Goal: Check status

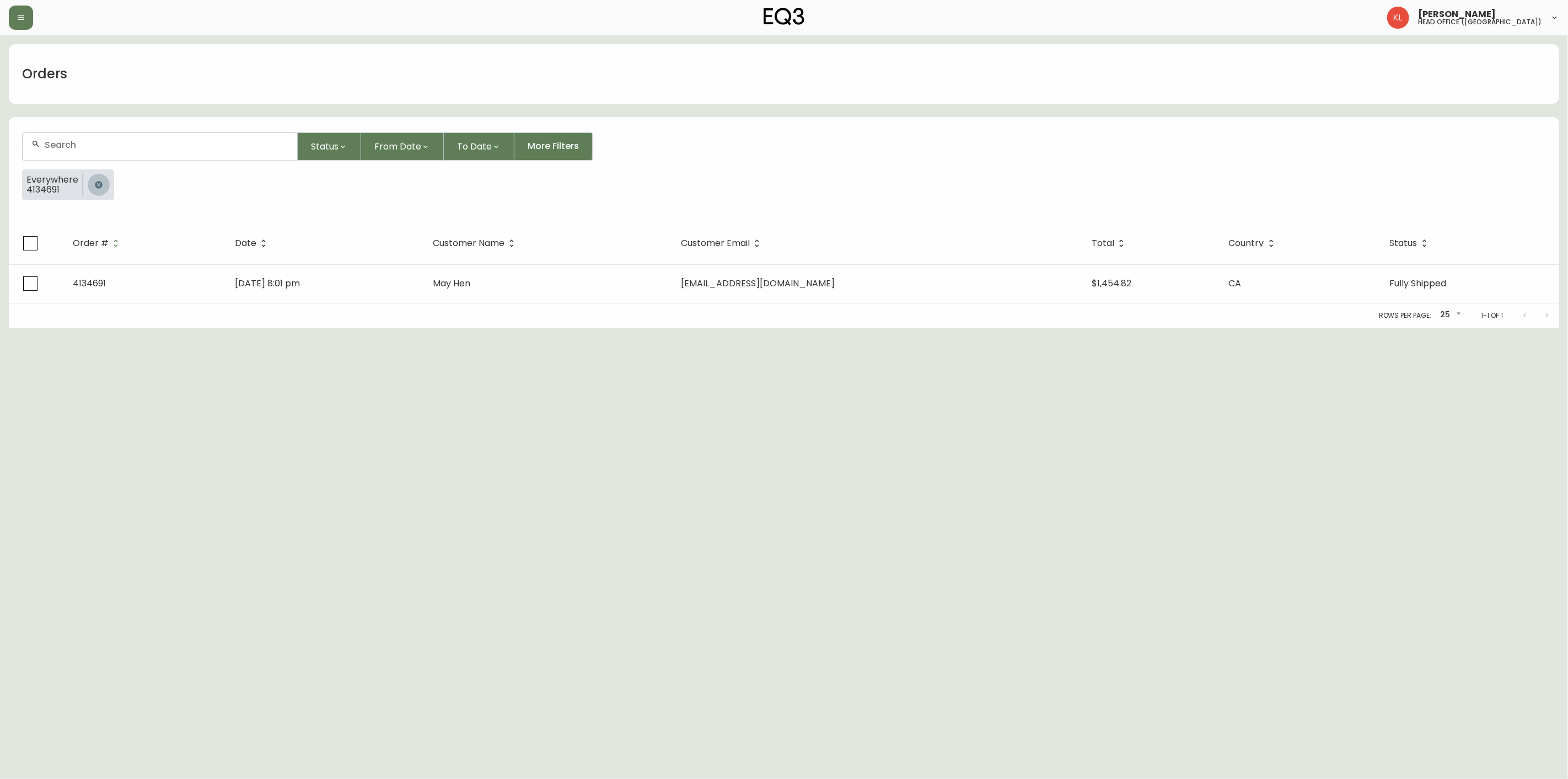
click at [96, 193] on button "button" at bounding box center [98, 184] width 22 height 22
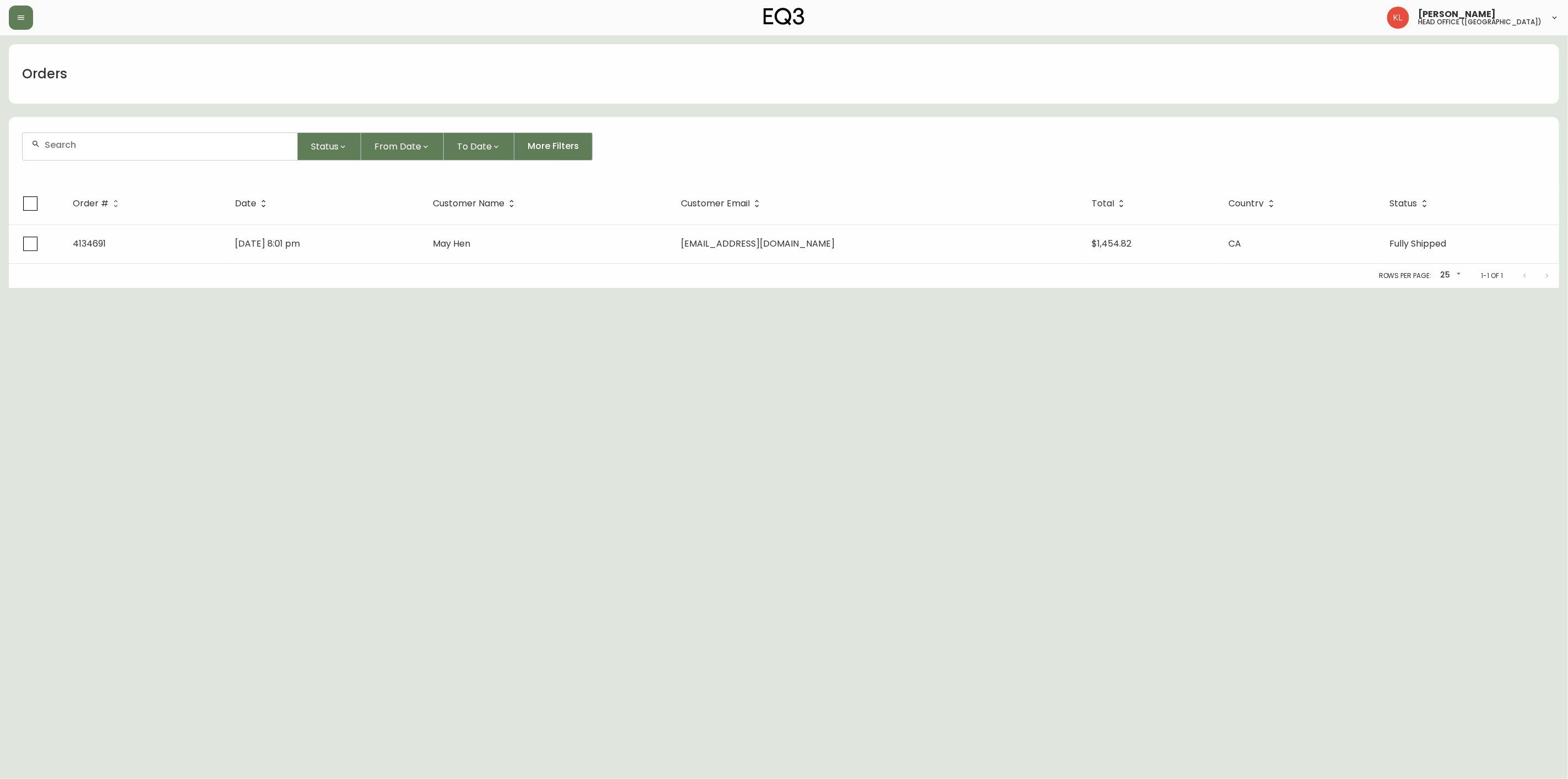
click at [118, 132] on div at bounding box center [160, 146] width 275 height 27
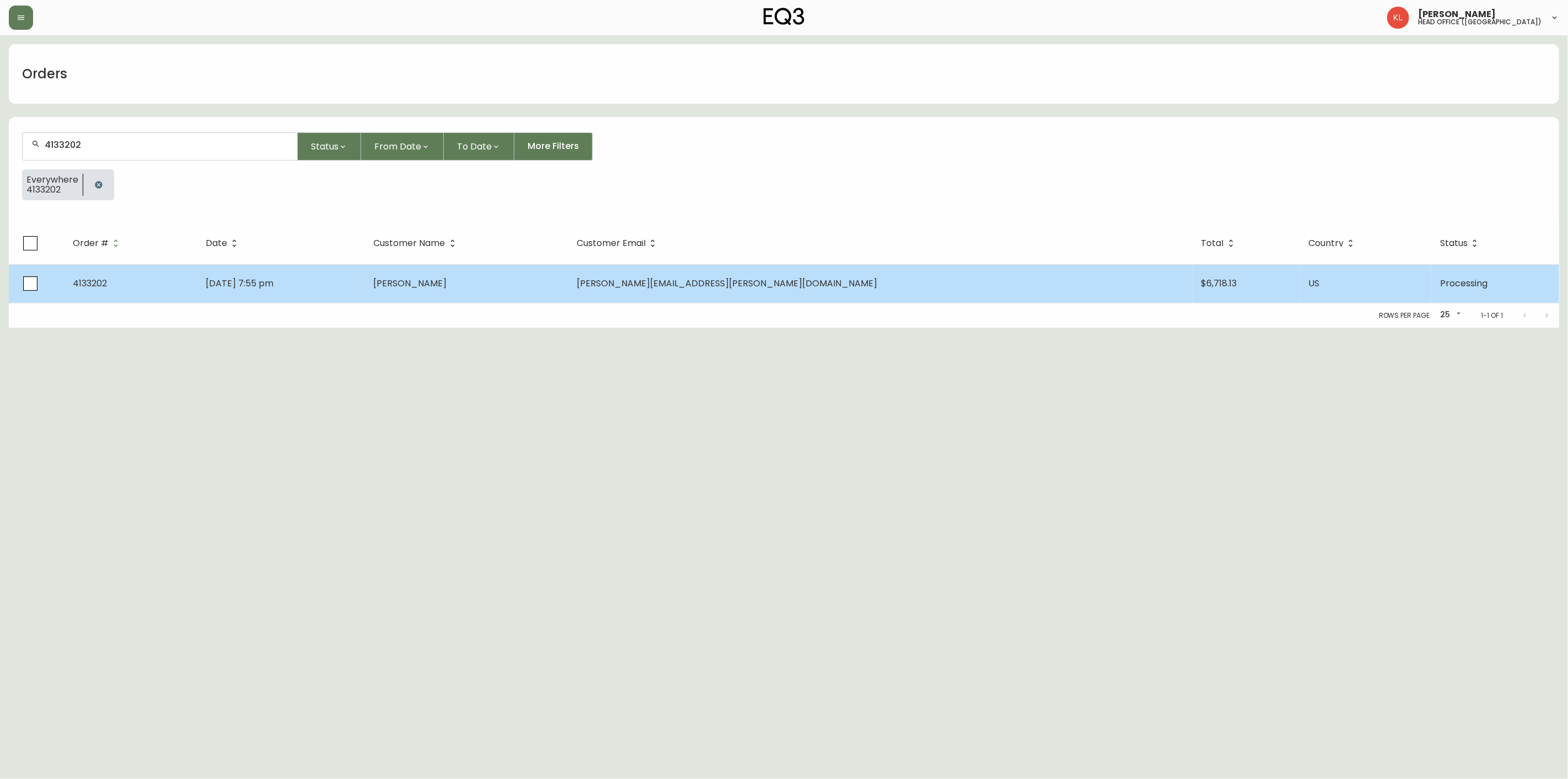
type input "4133202"
click at [249, 283] on span "[DATE] 7:55 pm" at bounding box center [240, 282] width 68 height 13
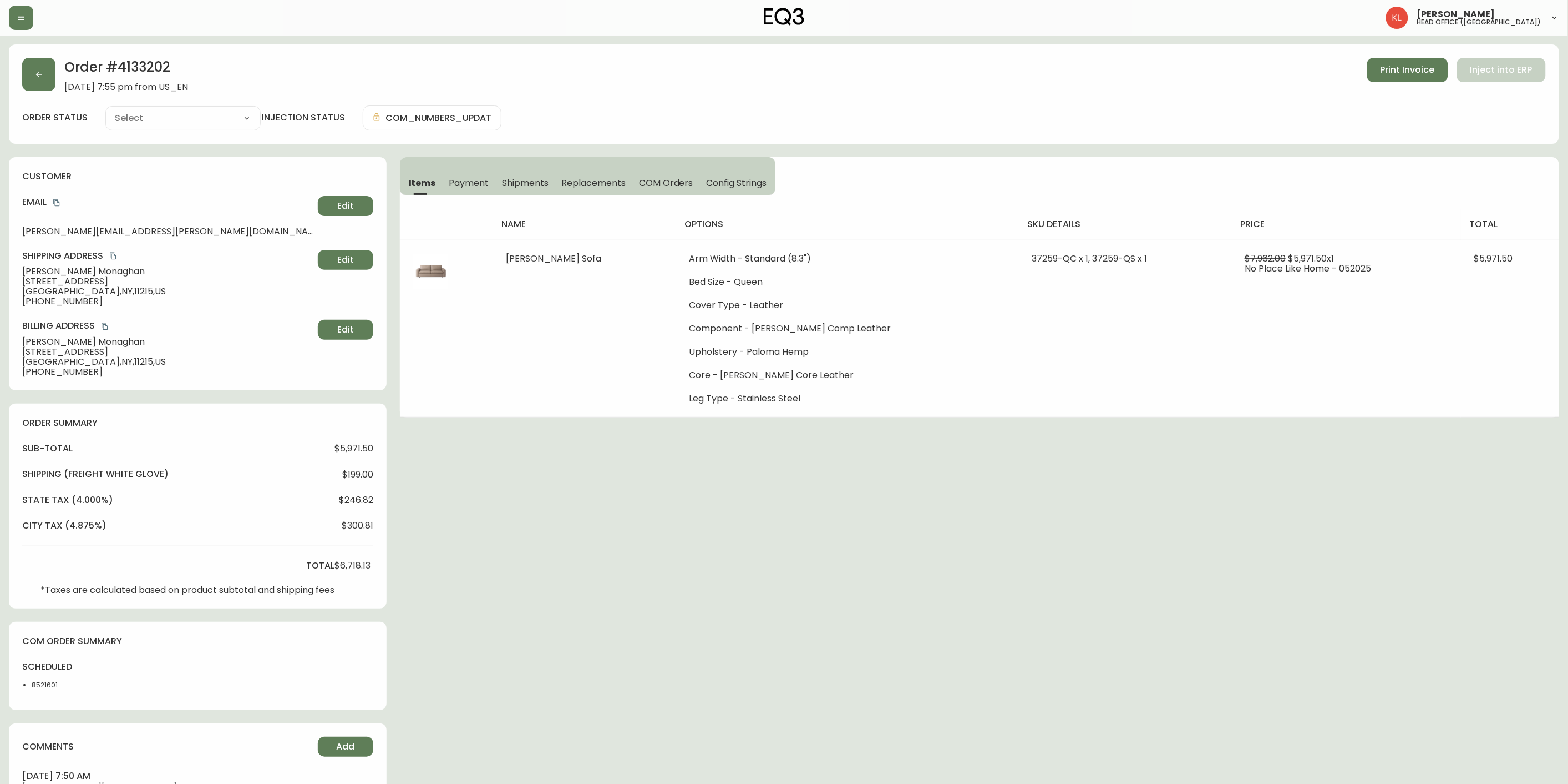
type input "Processing"
select select "PROCESSING"
drag, startPoint x: 166, startPoint y: 71, endPoint x: 119, endPoint y: 71, distance: 47.0
click at [119, 71] on h2 "Order # 4133202" at bounding box center [126, 70] width 123 height 24
copy h2 "4133202"
